Goal: Task Accomplishment & Management: Complete application form

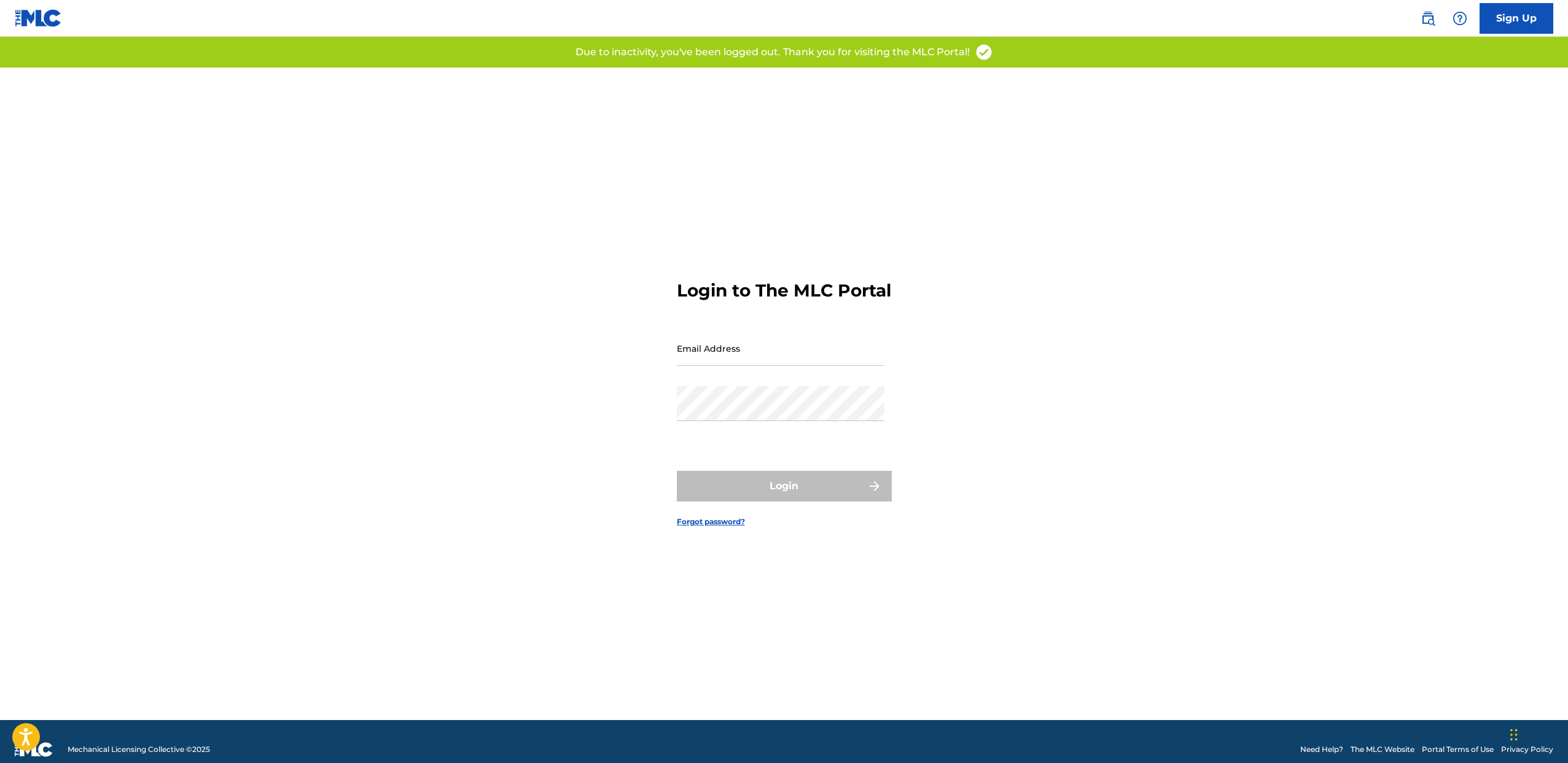
click at [1493, 19] on link "Sign Up" at bounding box center [1516, 18] width 74 height 31
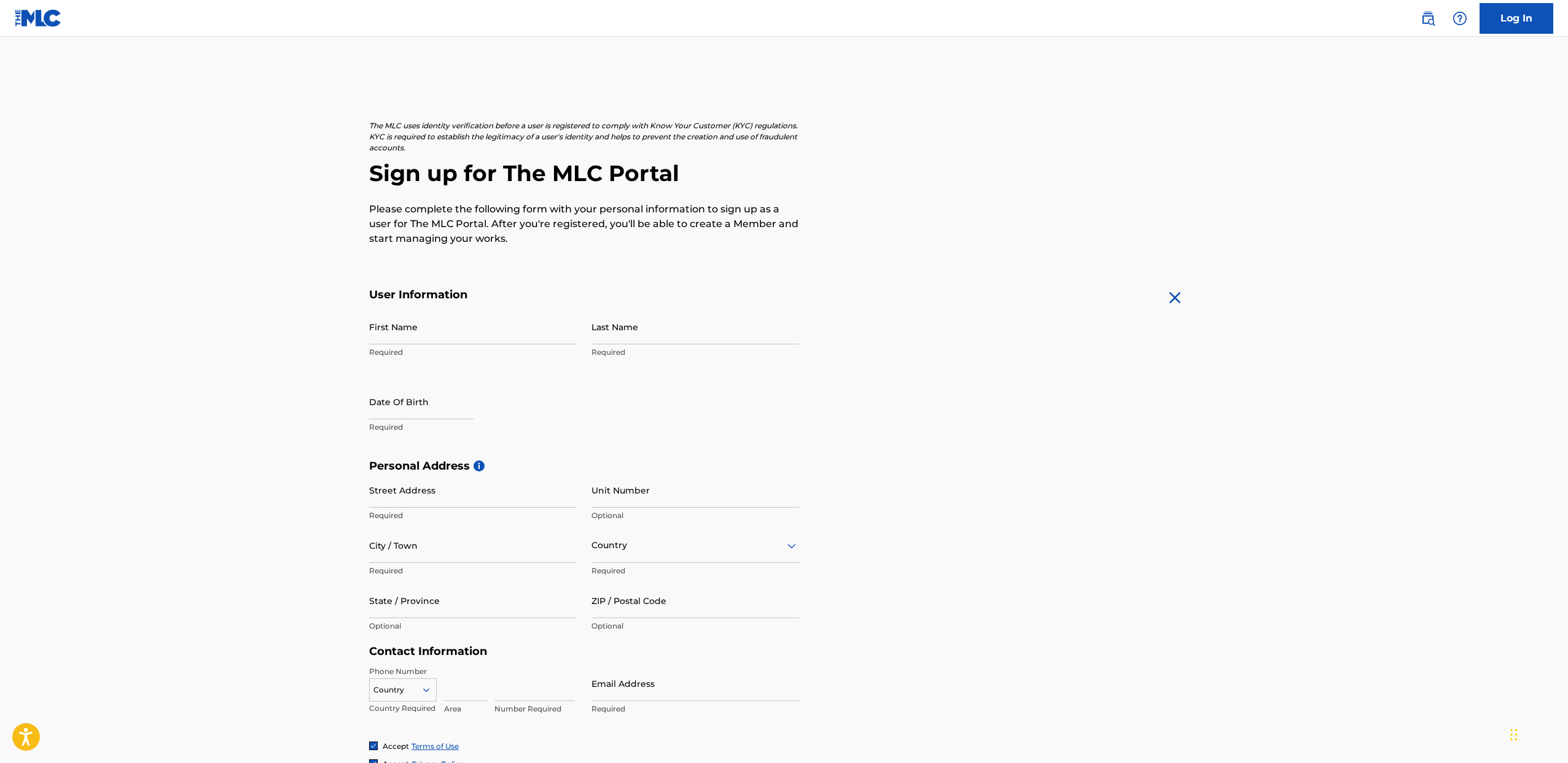
click at [1464, 19] on img at bounding box center [1460, 19] width 15 height 15
click at [1433, 21] on img at bounding box center [1428, 19] width 15 height 15
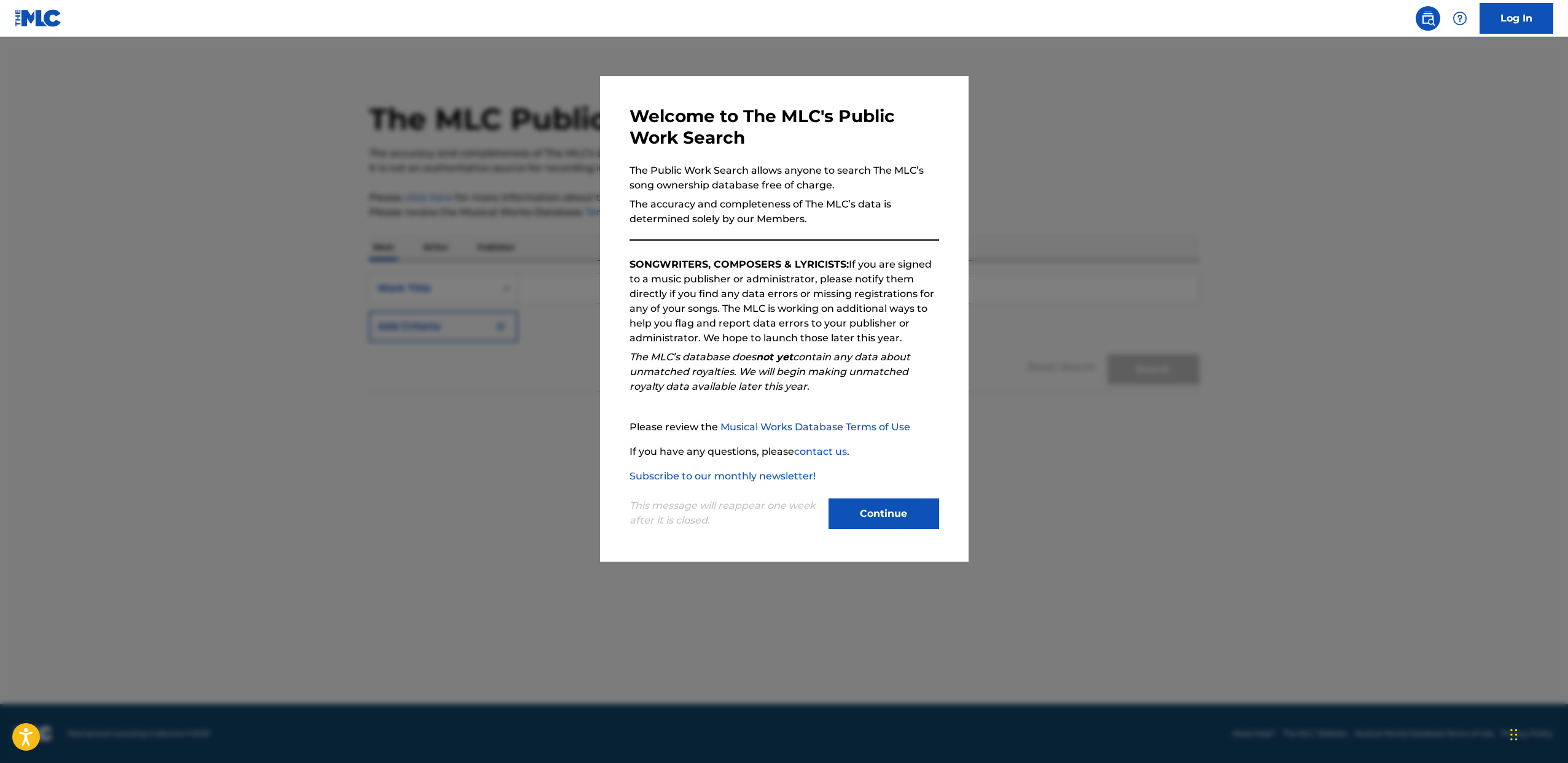
click at [884, 505] on button "Continue" at bounding box center [884, 514] width 110 height 31
